Goal: Find specific page/section: Find specific page/section

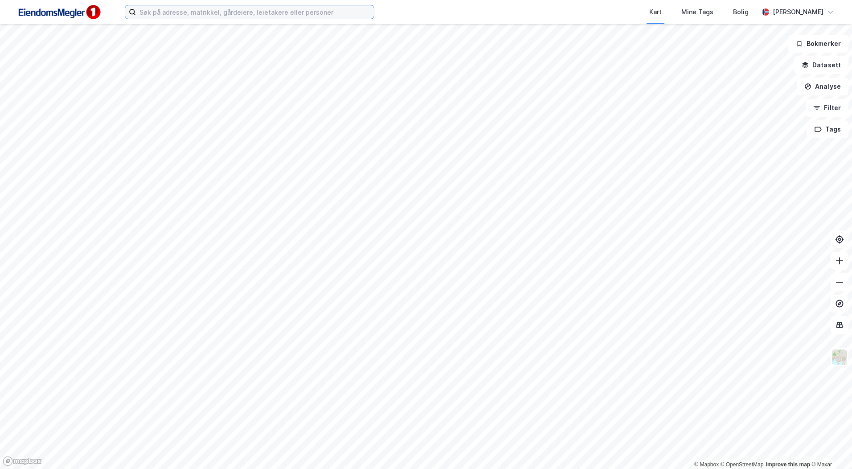
click at [241, 16] on input at bounding box center [255, 11] width 238 height 13
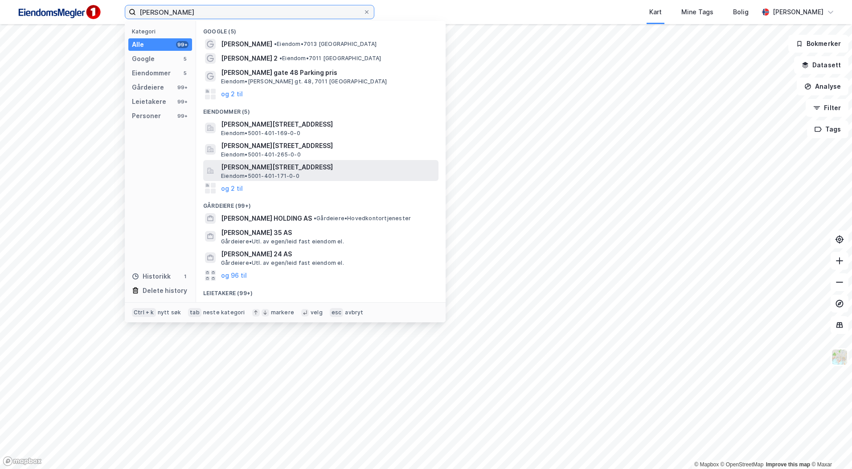
type input "[PERSON_NAME]"
click at [304, 171] on span "[PERSON_NAME][STREET_ADDRESS]" at bounding box center [328, 167] width 214 height 11
